Goal: Book appointment/travel/reservation

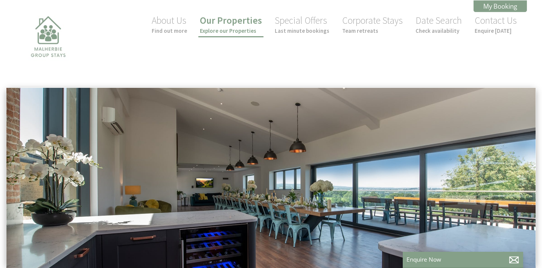
click at [253, 27] on link "Our Properties Explore our Properties" at bounding box center [231, 24] width 62 height 20
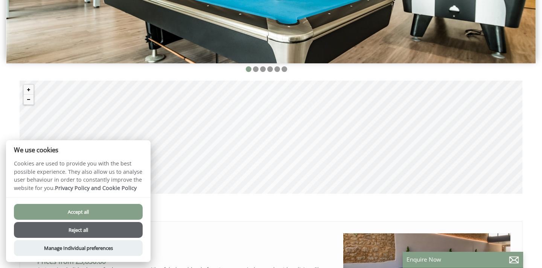
scroll to position [208, 0]
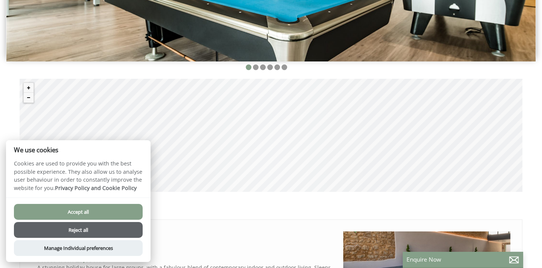
click at [244, 113] on div "© MapTiler © OpenStreetMap contributors" at bounding box center [271, 135] width 503 height 113
click at [118, 204] on button "Accept all" at bounding box center [78, 212] width 129 height 16
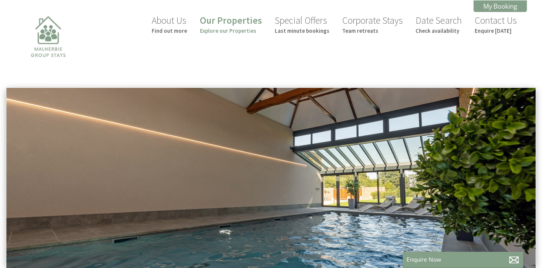
scroll to position [0, 7]
